Goal: Information Seeking & Learning: Learn about a topic

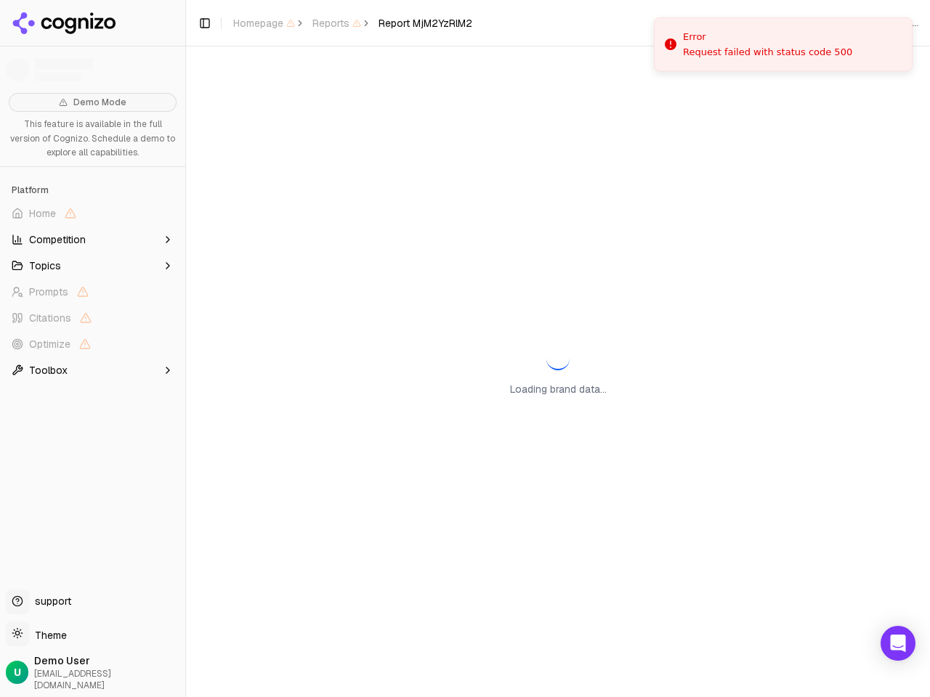
click at [92, 214] on span "Home" at bounding box center [93, 213] width 174 height 23
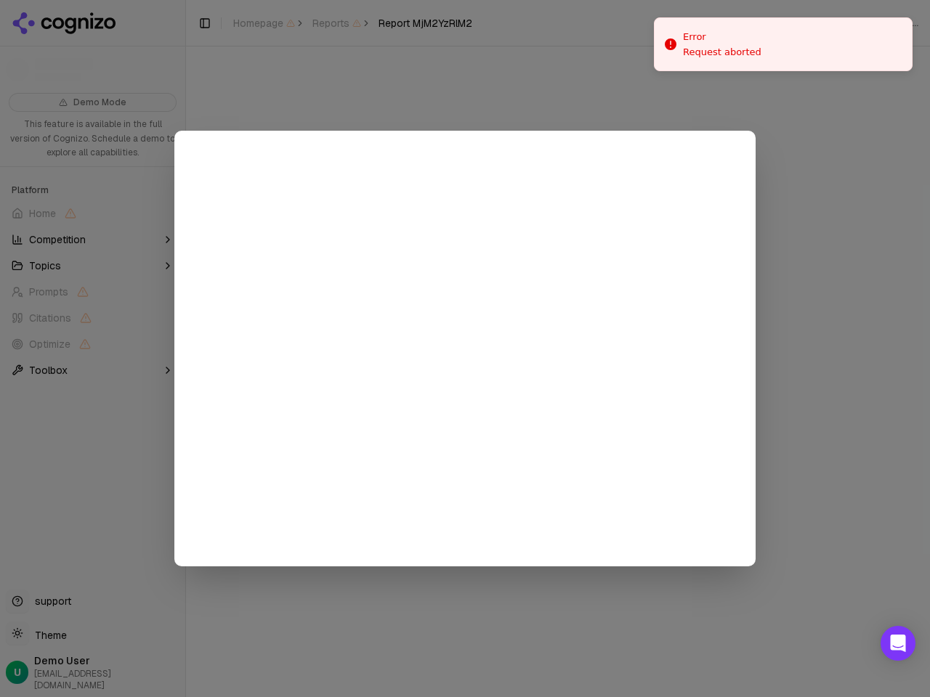
click at [92, 240] on div at bounding box center [465, 348] width 930 height 697
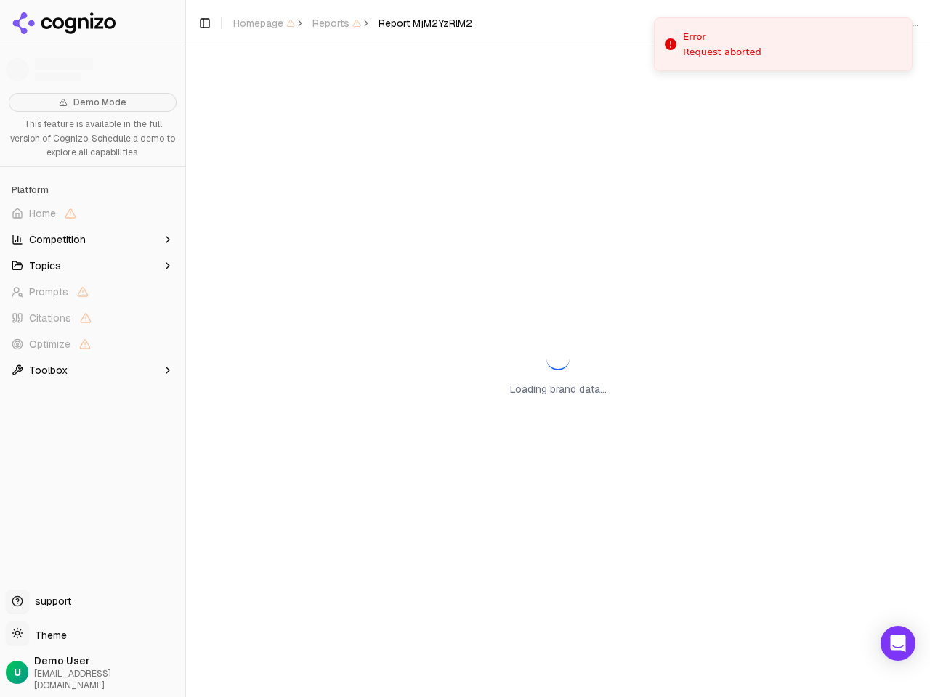
click at [92, 266] on button "Topics" at bounding box center [93, 265] width 174 height 23
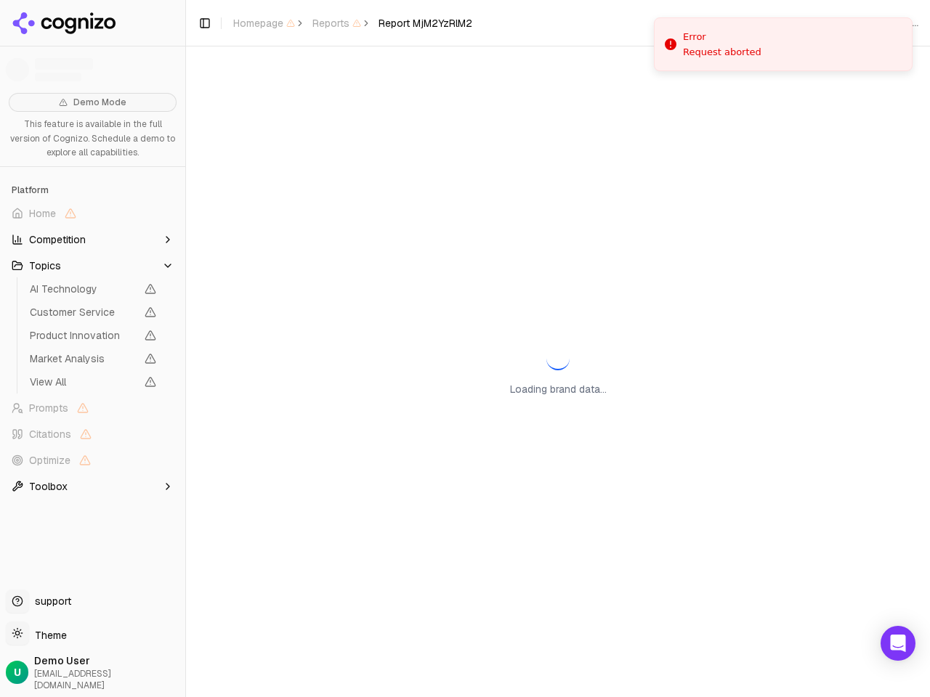
click at [92, 292] on span "AI Technology" at bounding box center [83, 289] width 106 height 15
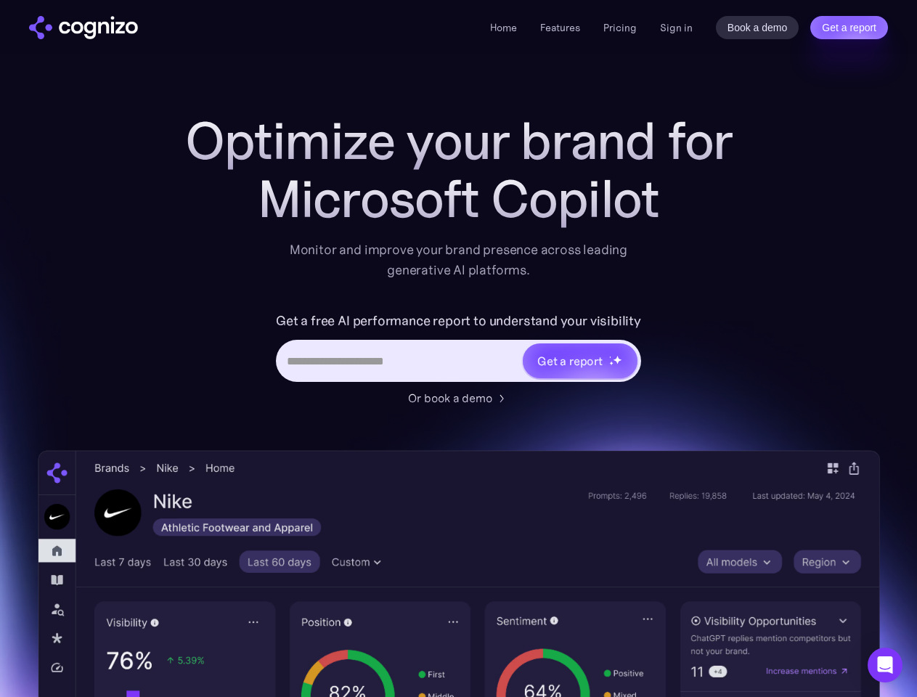
click at [849, 28] on link "Get a report" at bounding box center [849, 27] width 78 height 23
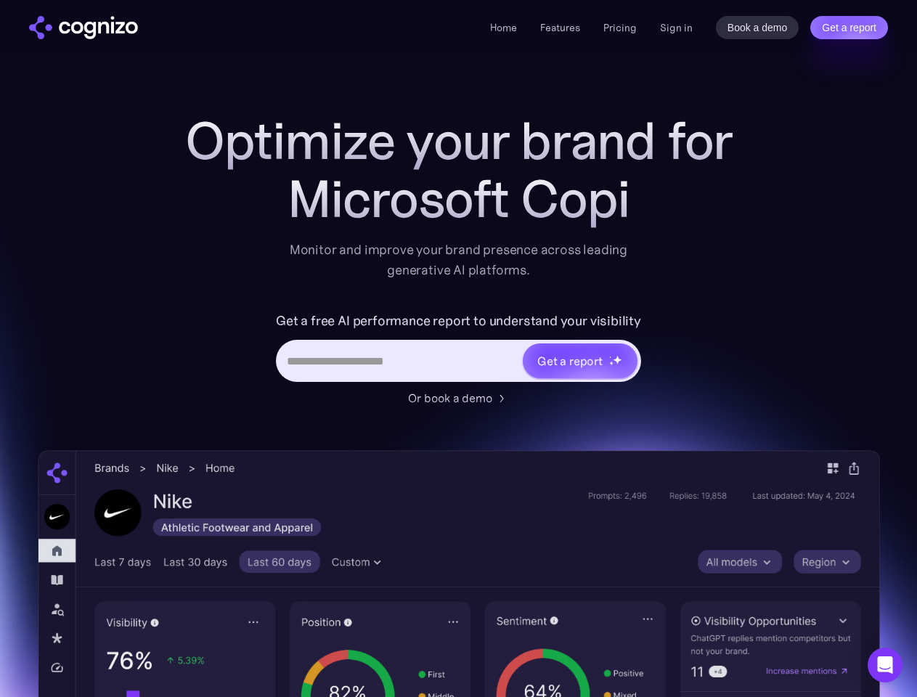
click at [0, 0] on input "Last name *" at bounding box center [0, 0] width 0 height 0
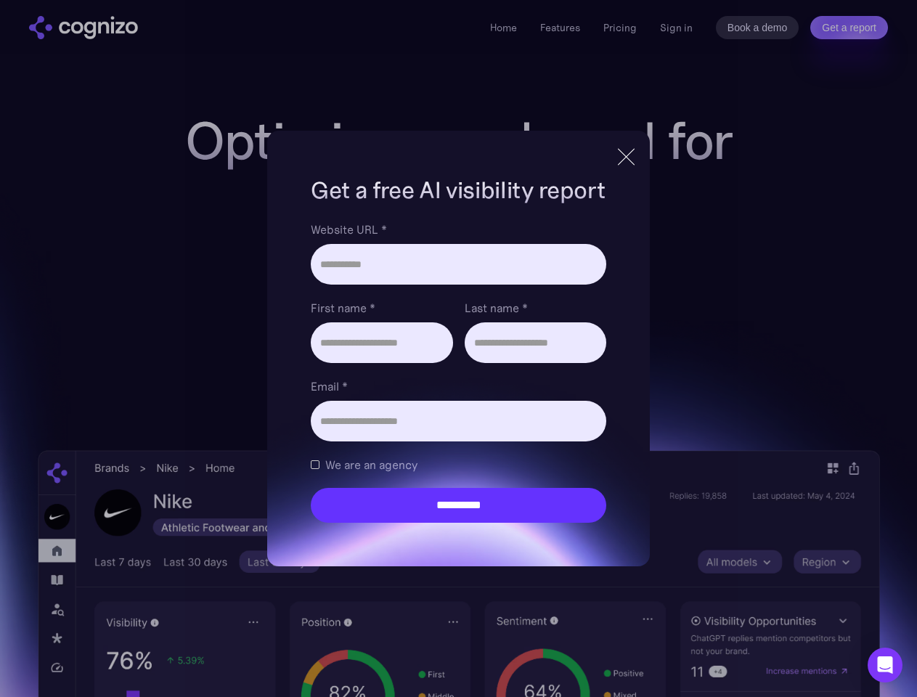
click at [885, 665] on icon "Open Intercom Messenger" at bounding box center [885, 665] width 15 height 17
